Goal: Task Accomplishment & Management: Use online tool/utility

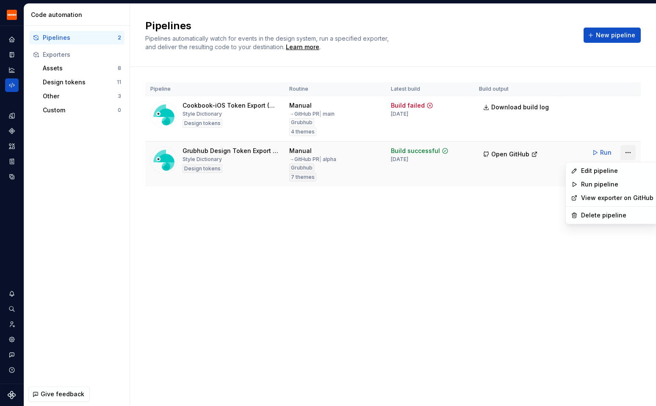
click at [632, 151] on html "Grubhub Design System Y Dataset Grubhub Code automation Pipelines 2 Exporters A…" at bounding box center [328, 203] width 656 height 406
click at [600, 173] on div "Edit pipeline" at bounding box center [617, 170] width 72 height 8
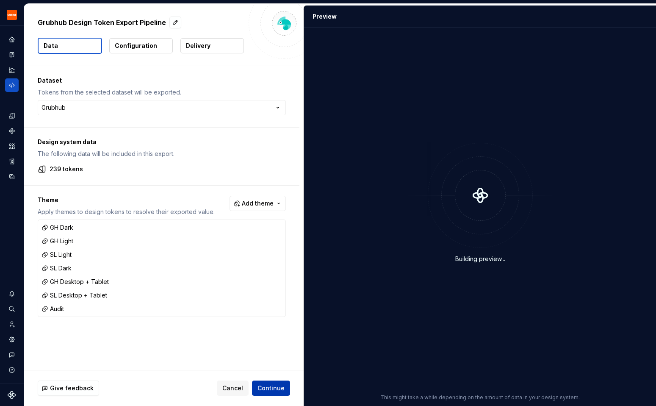
click at [277, 388] on span "Continue" at bounding box center [270, 388] width 27 height 8
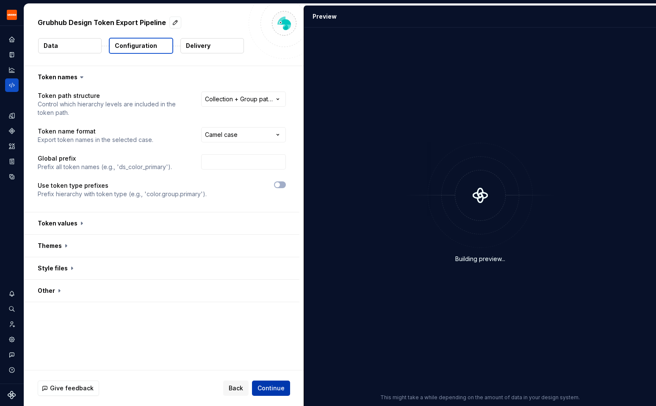
click at [273, 383] on button "Continue" at bounding box center [271, 387] width 38 height 15
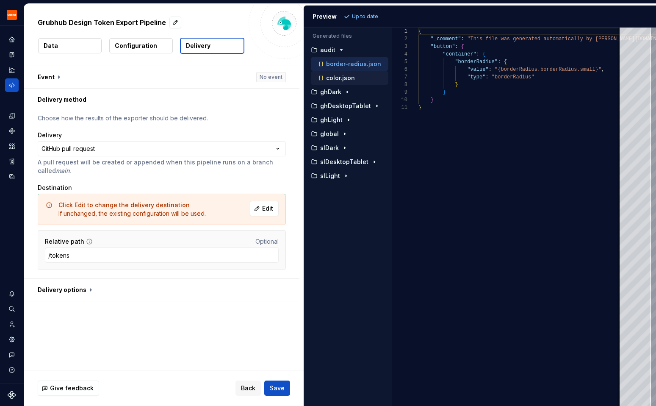
click at [365, 77] on div "color.json" at bounding box center [353, 78] width 72 height 8
type textarea "**********"
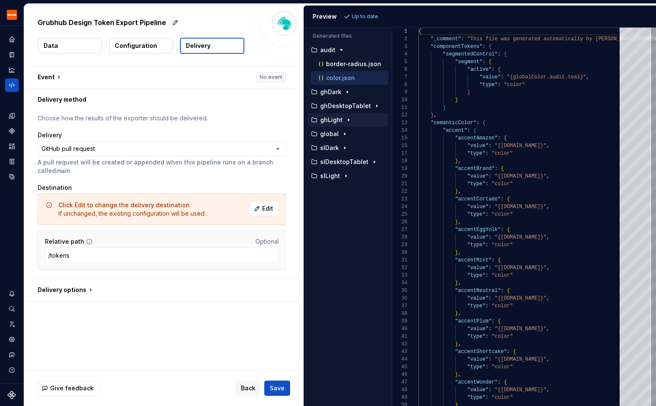
click at [346, 120] on icon "button" at bounding box center [348, 119] width 7 height 7
click at [336, 157] on button "global" at bounding box center [347, 161] width 81 height 9
